Goal: Task Accomplishment & Management: Manage account settings

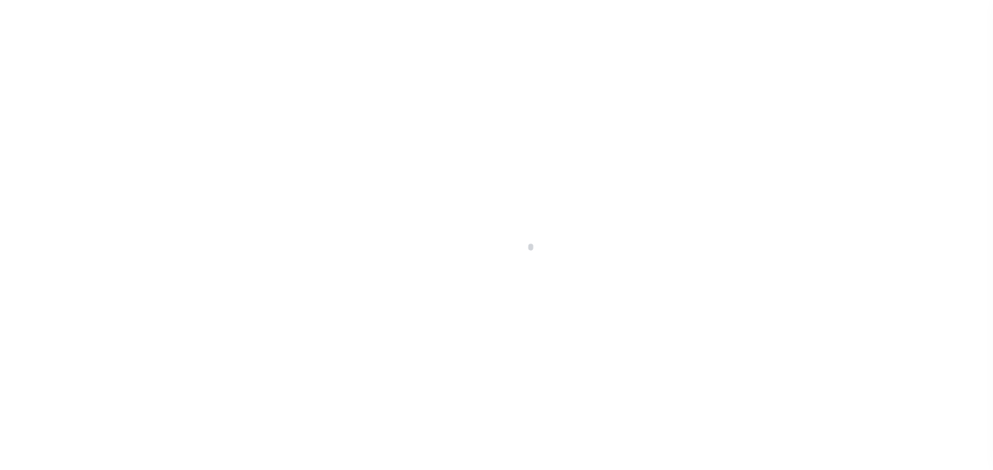
scroll to position [105, 0]
type input "[PERSON_NAME]-T0006"
type input "[PERSON_NAME]"
select select
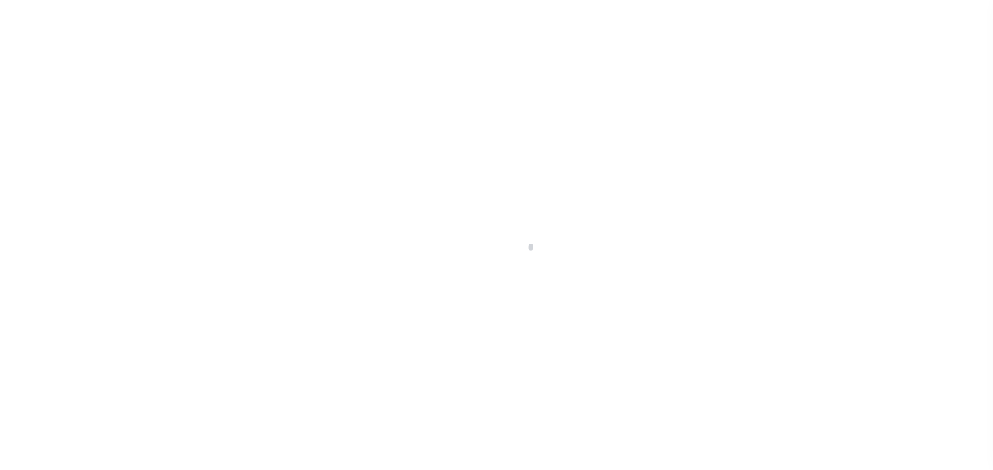
type input "[STREET_ADDRESS]"
type input "INDEPENDENCE LA 70443-2708"
type input "[DATE]"
select select "10"
select select "Escrow"
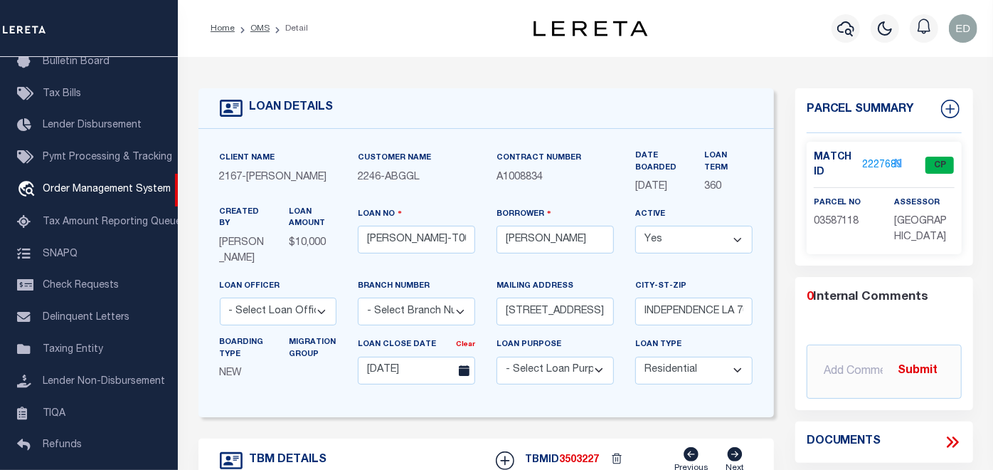
type input "136 E RAILROAD AVE"
select select
type input "INDEPENDENCE LA 70443-2708"
type input "LA"
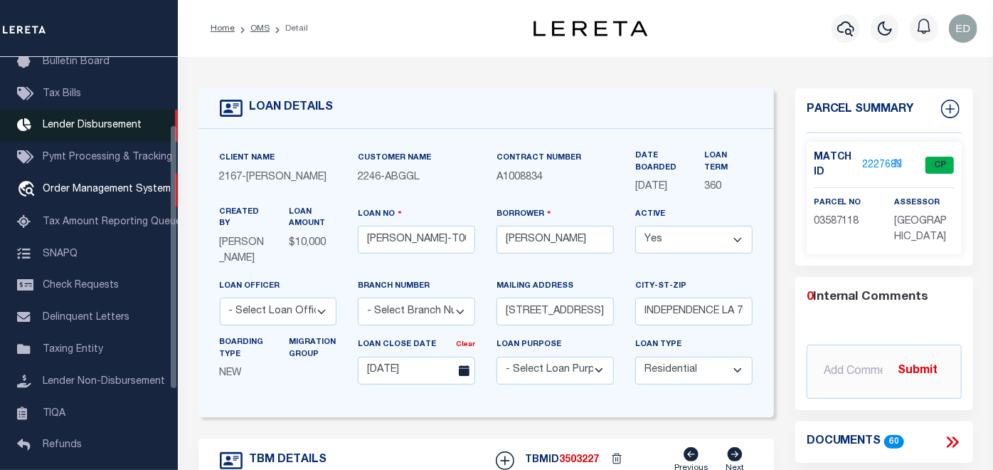
scroll to position [0, 0]
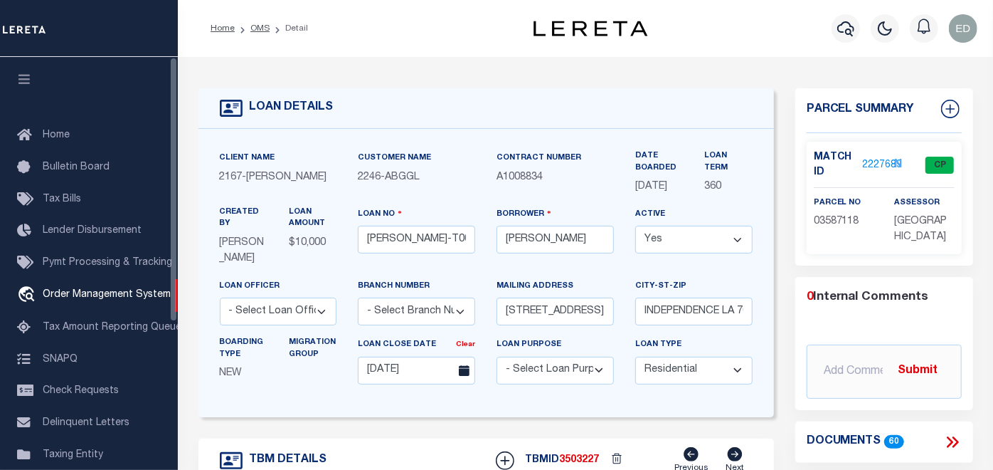
click at [32, 80] on button "button" at bounding box center [24, 81] width 48 height 48
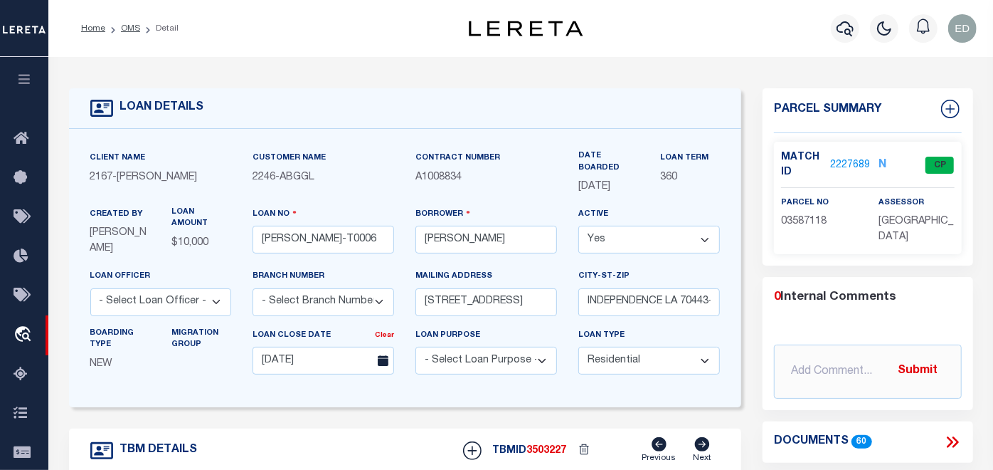
click at [956, 435] on icon at bounding box center [952, 442] width 18 height 18
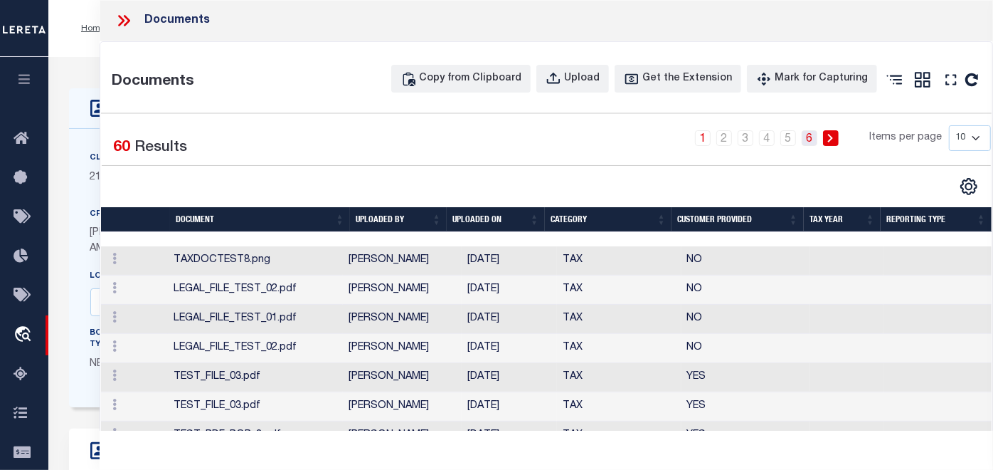
click at [802, 136] on link "6" at bounding box center [810, 138] width 16 height 16
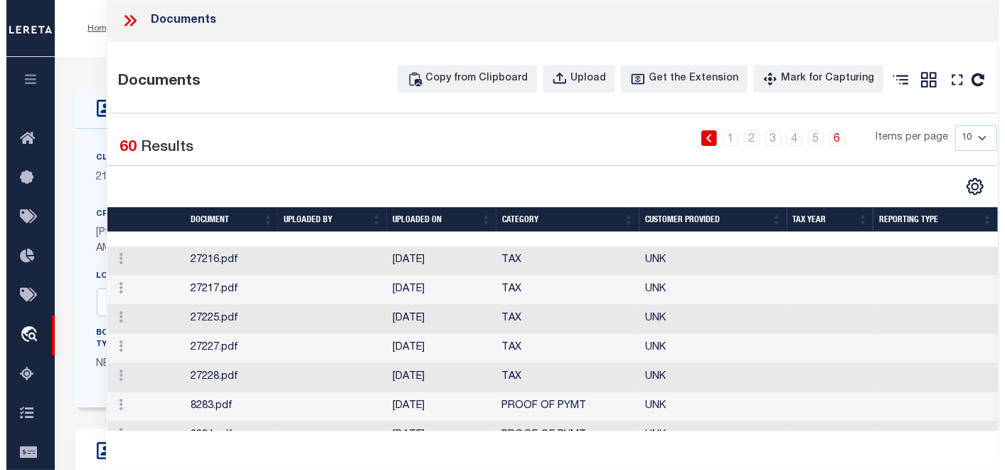
scroll to position [148, 0]
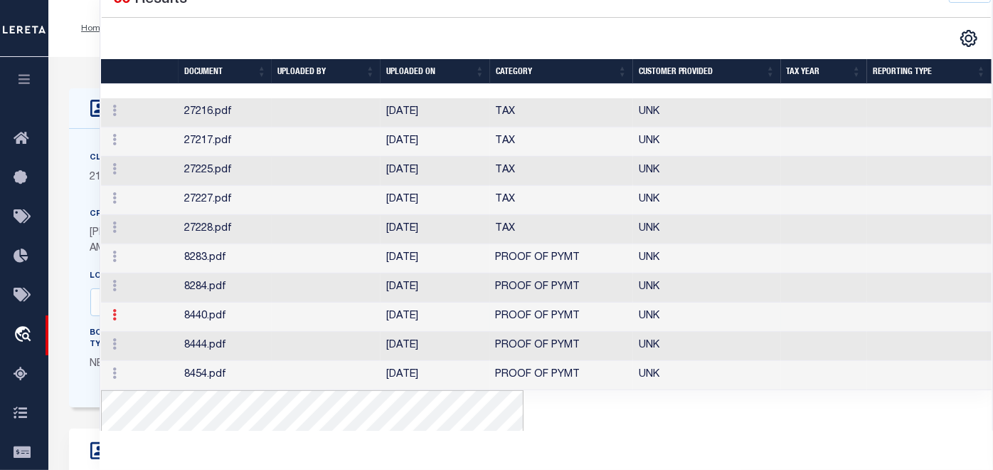
click at [113, 320] on icon at bounding box center [114, 314] width 4 height 11
click at [129, 349] on link "Edit Note" at bounding box center [146, 337] width 79 height 23
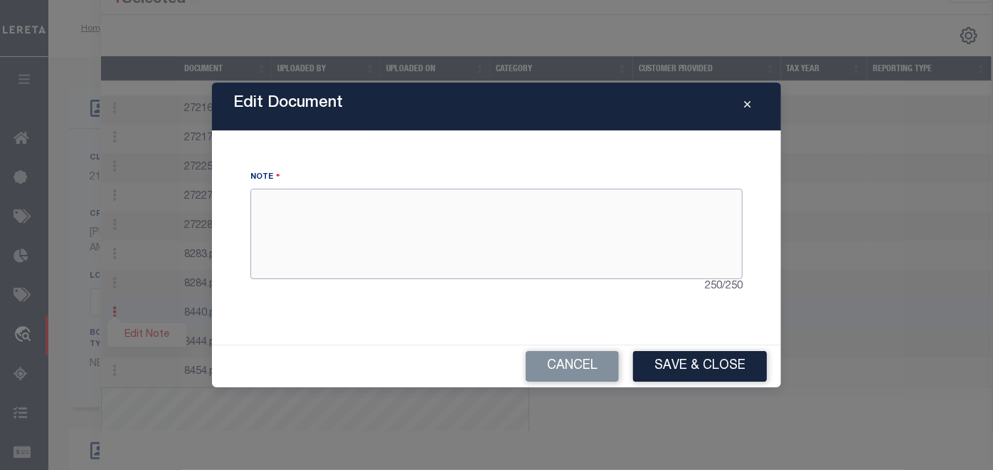
click at [461, 233] on textarea at bounding box center [496, 234] width 492 height 90
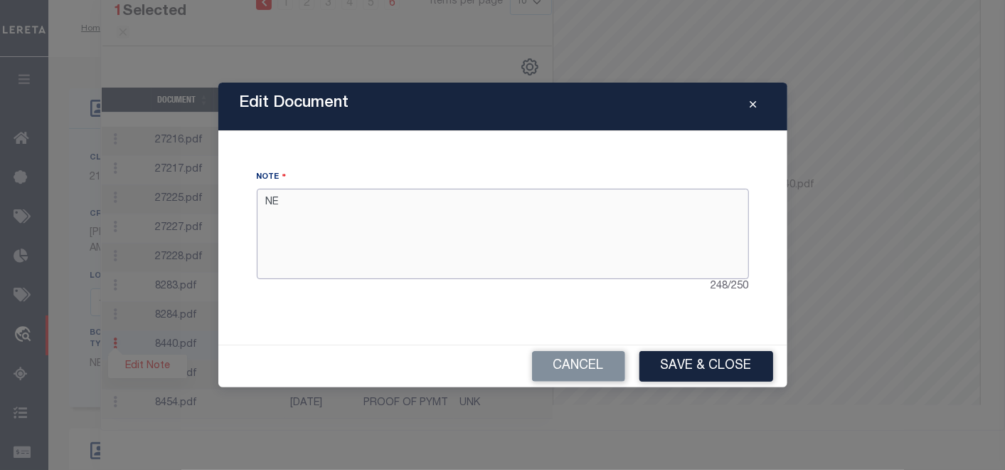
type textarea "N"
click at [429, 203] on textarea "Nota desde componente Reac" at bounding box center [503, 234] width 492 height 90
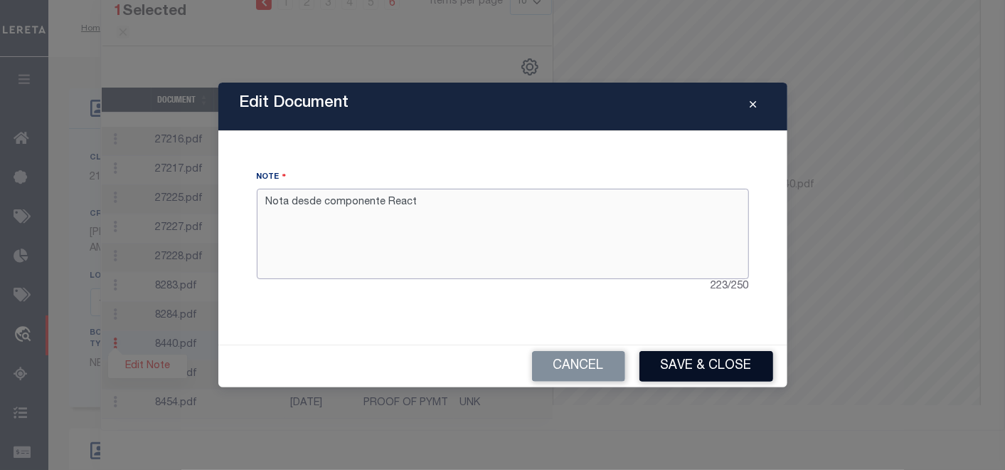
type textarea "Nota desde componente React"
click at [698, 361] on button "Save & Close" at bounding box center [707, 366] width 134 height 31
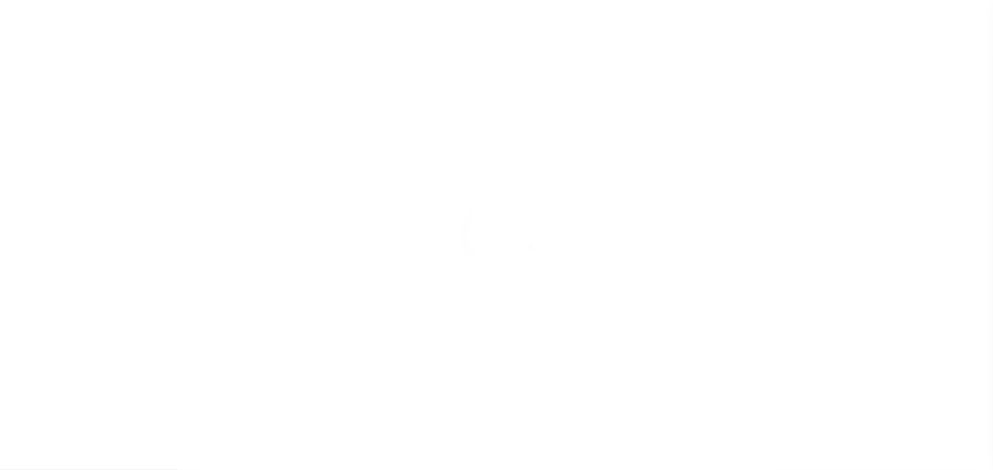
type input "[PERSON_NAME]-T0006"
type input "[PERSON_NAME]"
select select
type input "136 E RAILROAD AVE"
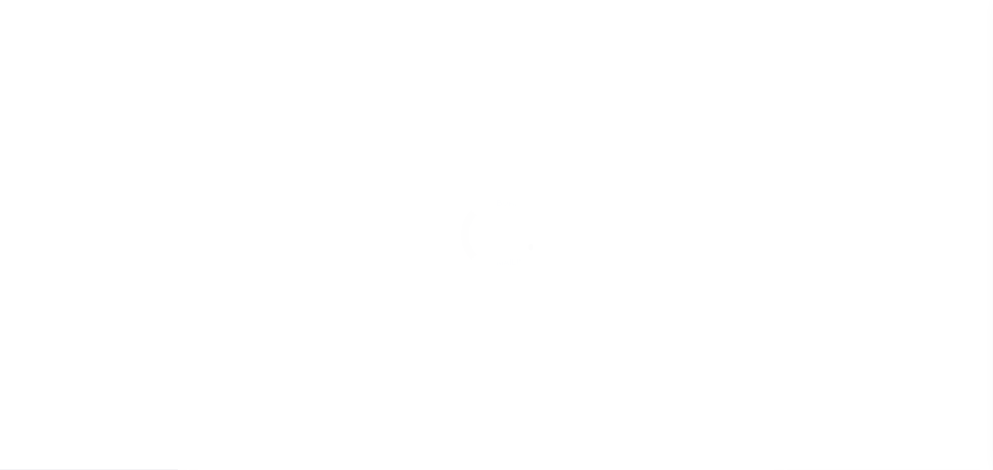
type input "INDEPENDENCE LA 70443-2708"
type input "08/16/2025"
select select "10"
select select "Escrow"
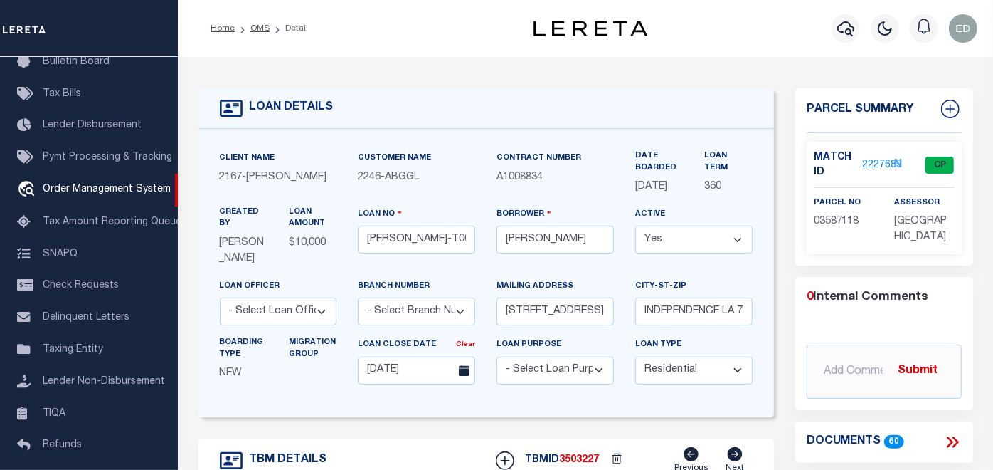
type input "136 E RAILROAD AVE"
select select
type input "INDEPENDENCE LA 70443-2708"
type input "LA"
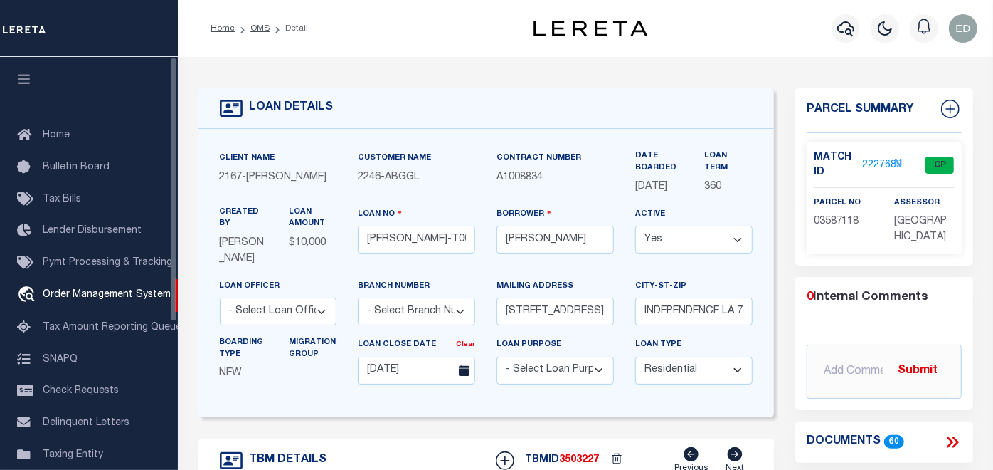
click at [29, 76] on icon "button" at bounding box center [24, 79] width 16 height 13
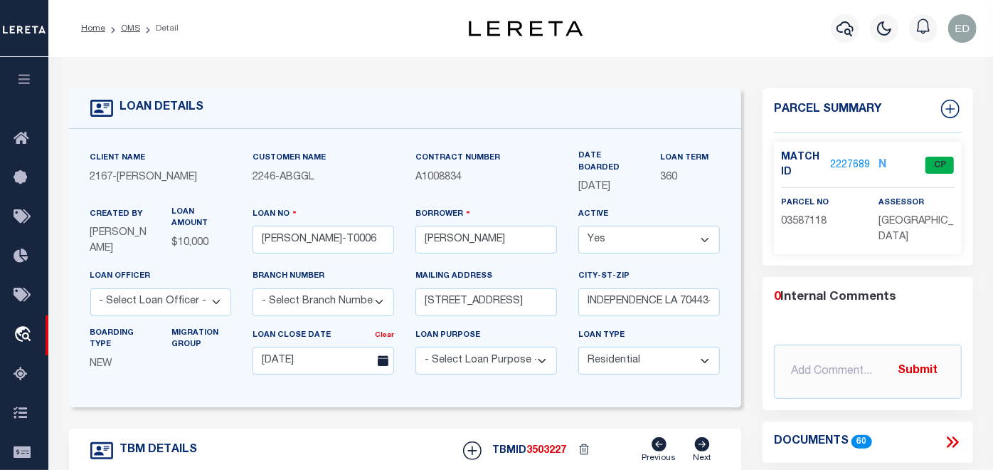
click at [947, 435] on icon at bounding box center [952, 442] width 18 height 18
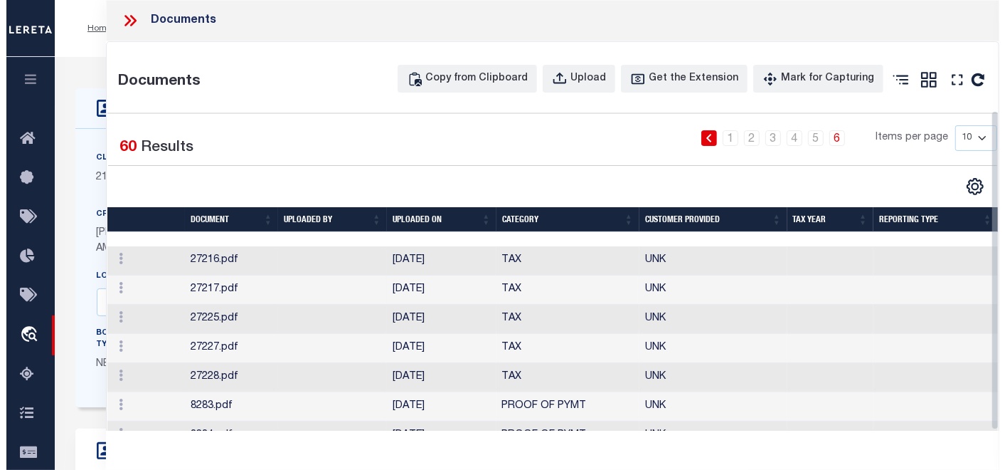
scroll to position [148, 0]
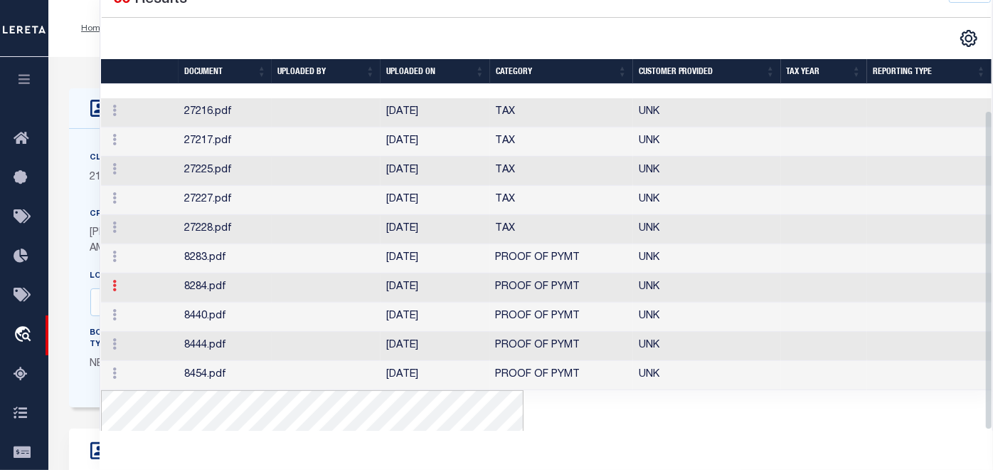
click at [114, 291] on icon at bounding box center [114, 285] width 4 height 11
click at [136, 320] on link "Edit Note" at bounding box center [146, 308] width 79 height 23
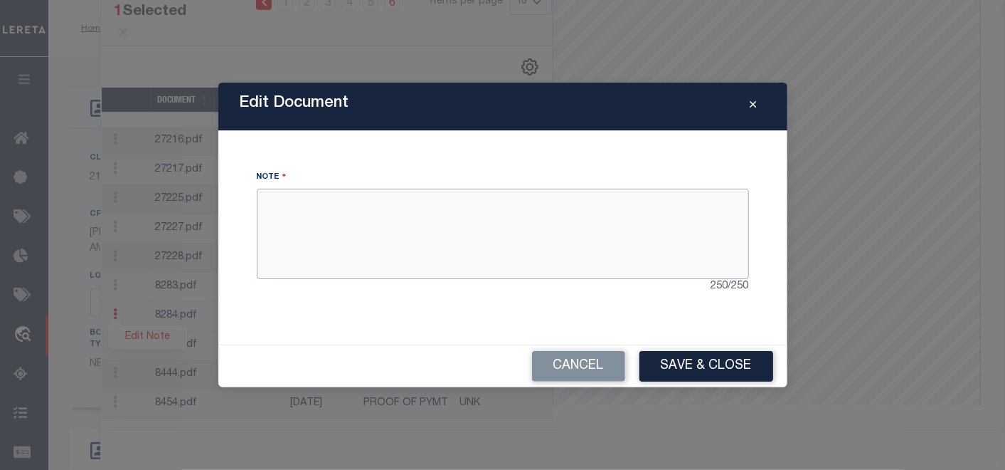
click at [470, 199] on textarea at bounding box center [503, 234] width 492 height 90
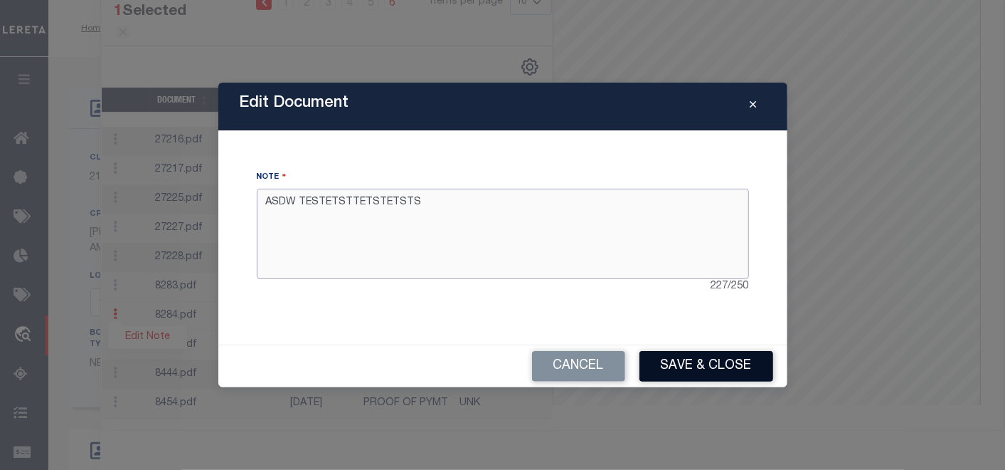
type textarea "ASDW TESTETSTTETSTETSTS"
click at [684, 367] on button "Save & Close" at bounding box center [707, 366] width 134 height 31
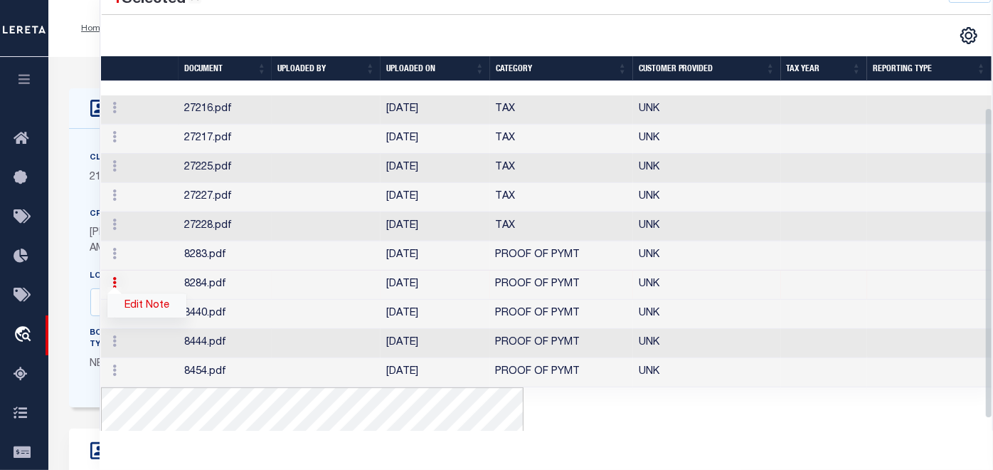
click at [142, 317] on link "Edit Note" at bounding box center [146, 305] width 79 height 23
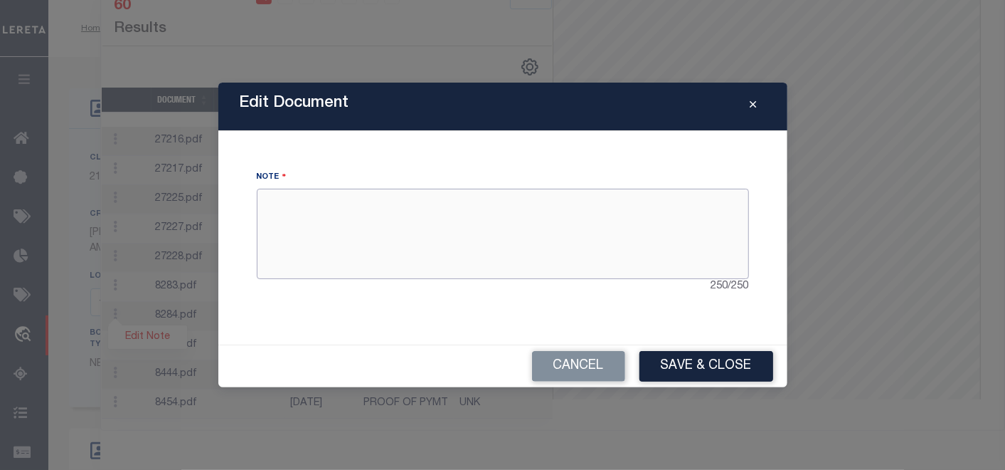
click at [382, 216] on textarea at bounding box center [503, 234] width 492 height 90
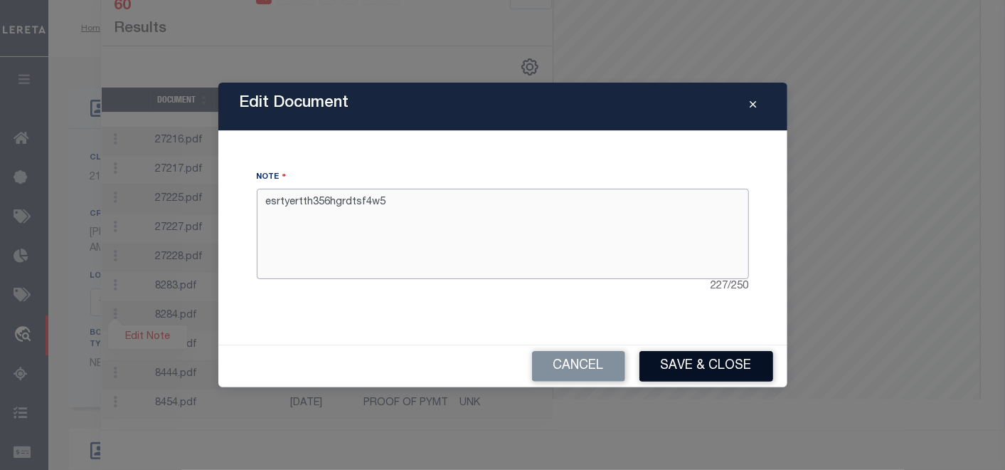
type textarea "esrtyertth356hgrdtsf4w5"
click at [693, 361] on button "Save & Close" at bounding box center [707, 366] width 134 height 31
click at [439, 240] on textarea "esrtyertth356hgrdtsf4w5" at bounding box center [503, 234] width 492 height 90
